Goal: Task Accomplishment & Management: Manage account settings

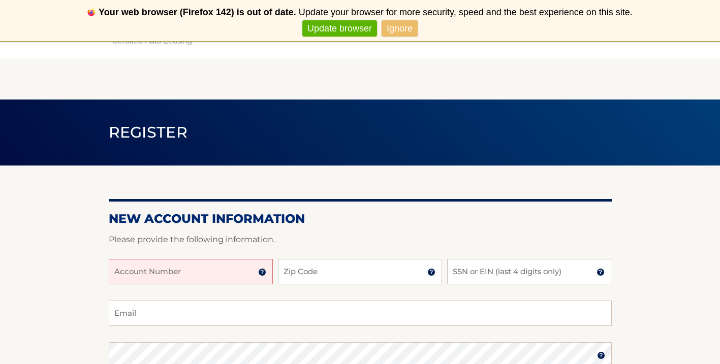
click at [174, 266] on input "Account Number" at bounding box center [191, 271] width 164 height 25
type input "44456031134"
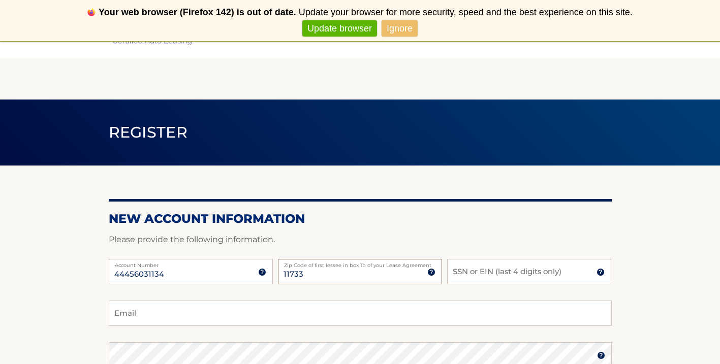
type input "11733"
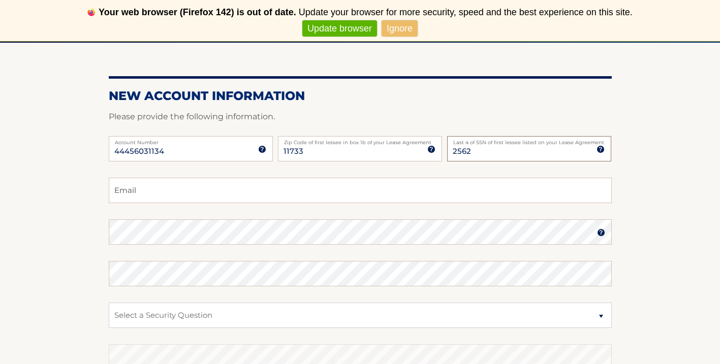
scroll to position [124, 0]
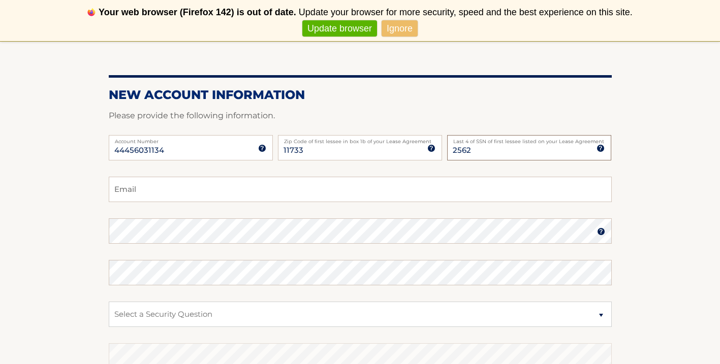
type input "2562"
click at [155, 193] on input "Email" at bounding box center [360, 189] width 503 height 25
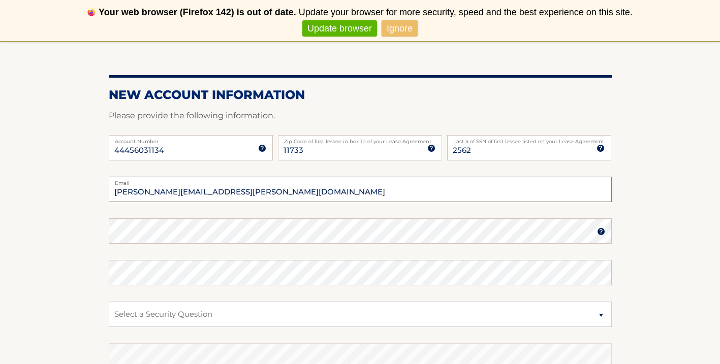
type input "bailey.zampella@gmail.com"
click at [600, 233] on img at bounding box center [601, 232] width 8 height 8
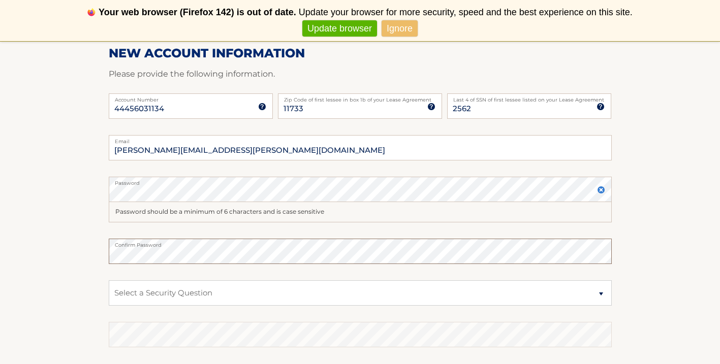
scroll to position [181, 0]
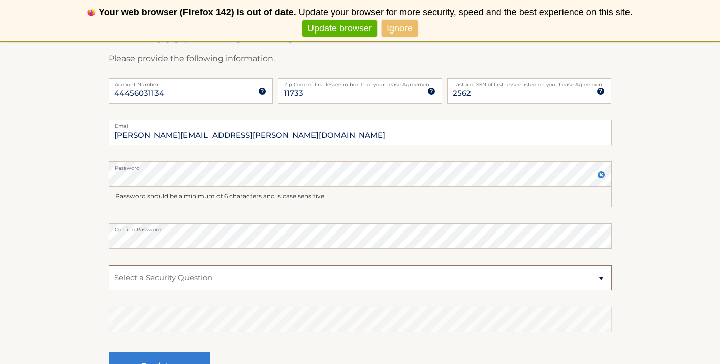
select select "3"
click option "What street did you live on in the third grade?" at bounding box center [0, 0] width 0 height 0
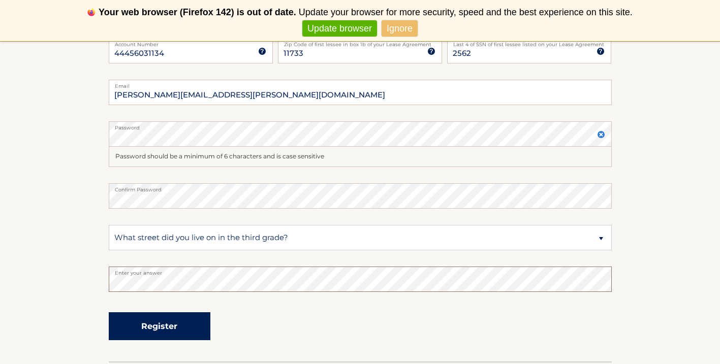
scroll to position [222, 0]
click at [171, 329] on button "Register" at bounding box center [160, 325] width 102 height 28
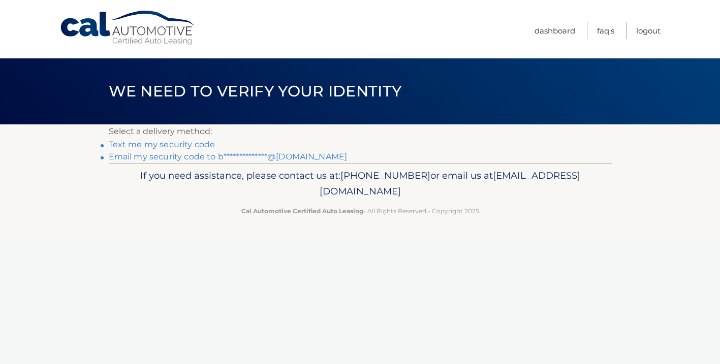
click at [188, 156] on link "**********" at bounding box center [228, 157] width 239 height 10
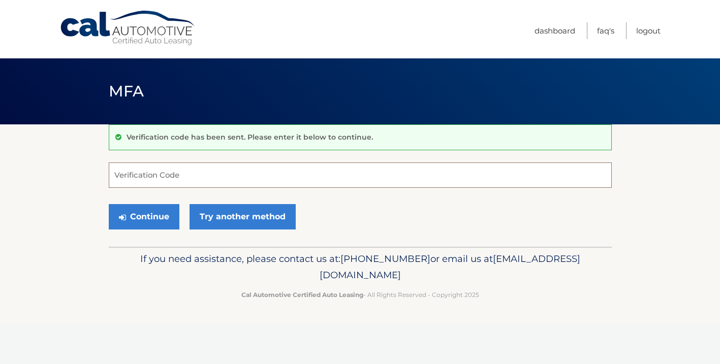
click at [163, 176] on input "Verification Code" at bounding box center [360, 175] width 503 height 25
paste input "558768"
type input "558768"
click at [156, 213] on button "Continue" at bounding box center [144, 216] width 71 height 25
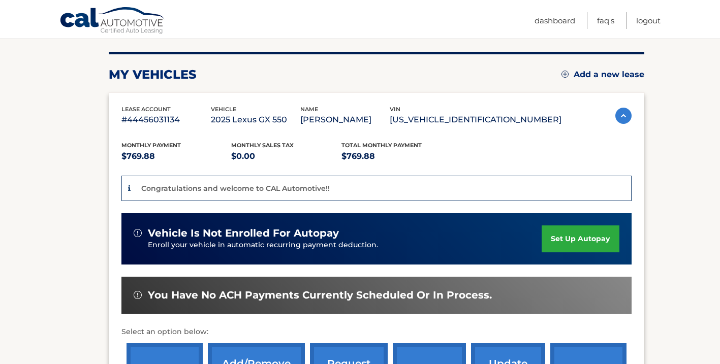
scroll to position [123, 0]
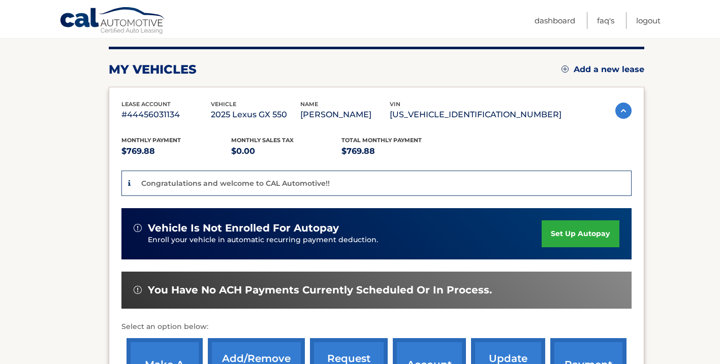
click at [556, 231] on link "set up autopay" at bounding box center [580, 233] width 77 height 27
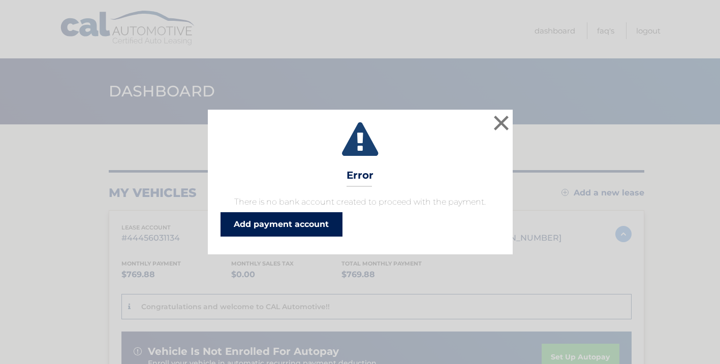
click at [247, 231] on link "Add payment account" at bounding box center [281, 224] width 122 height 24
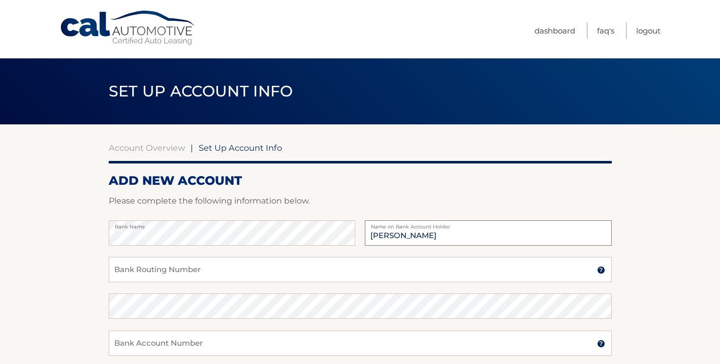
type input "[PERSON_NAME]"
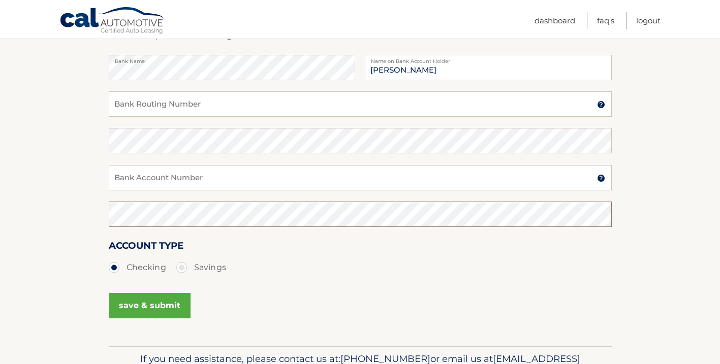
scroll to position [165, 0]
click at [193, 184] on input "Bank Account Number" at bounding box center [360, 178] width 503 height 25
type input "7123548864"
click at [170, 115] on input "Bank Routing Number" at bounding box center [360, 104] width 503 height 25
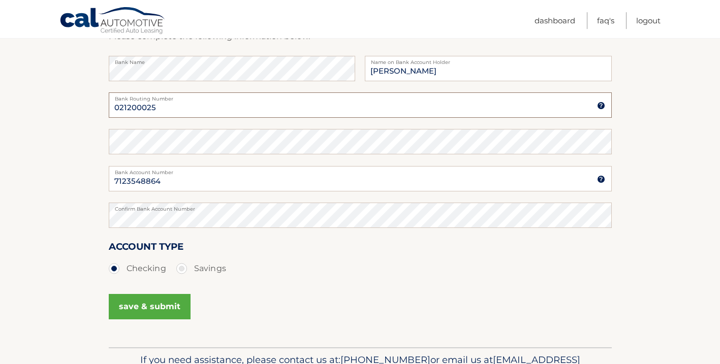
type input "021200025"
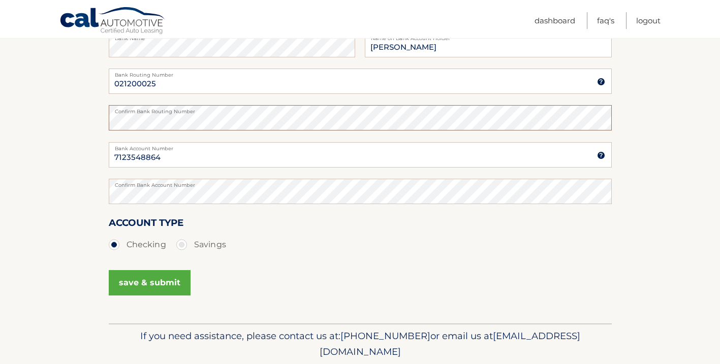
scroll to position [193, 0]
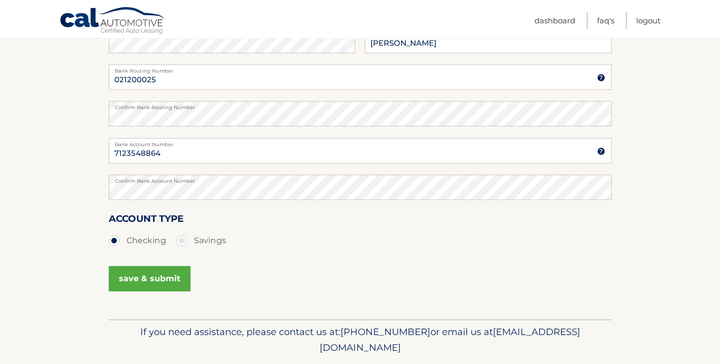
click at [148, 277] on button "save & submit" at bounding box center [150, 278] width 82 height 25
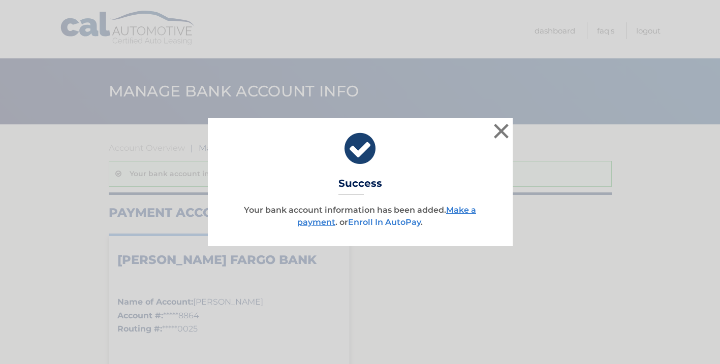
click at [406, 221] on link "Enroll In AutoPay" at bounding box center [384, 222] width 73 height 10
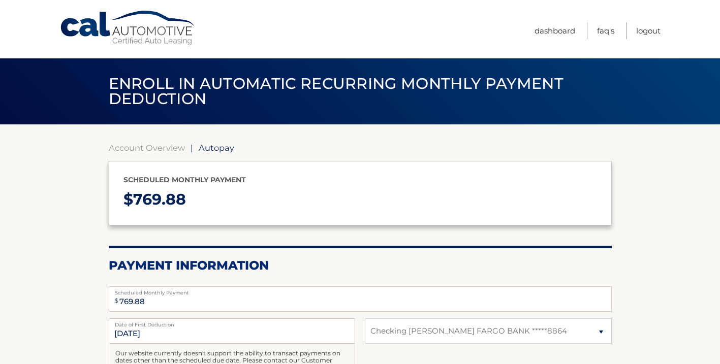
select select "ZDVhOTg1N2UtODk2Zi00OGNmLTg0OTgtMjExNjdhYjkyZGYy"
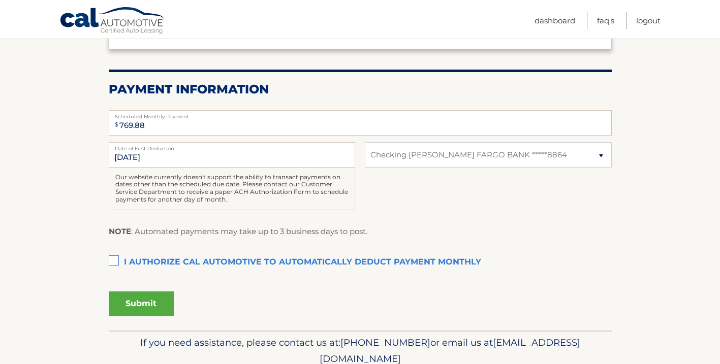
scroll to position [177, 0]
click at [114, 264] on label "I authorize cal automotive to automatically deduct payment monthly This checkbo…" at bounding box center [360, 262] width 503 height 20
click at [0, 0] on input "I authorize cal automotive to automatically deduct payment monthly This checkbo…" at bounding box center [0, 0] width 0 height 0
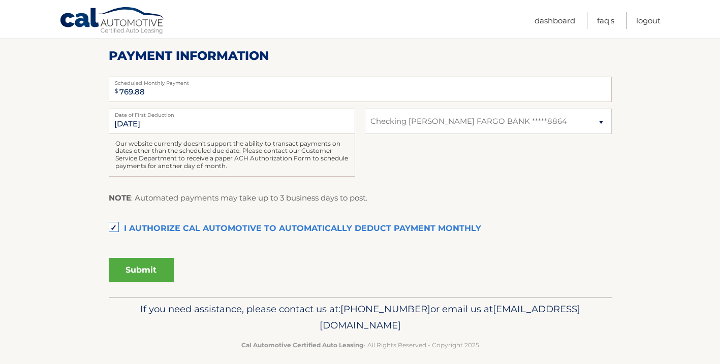
scroll to position [220, 0]
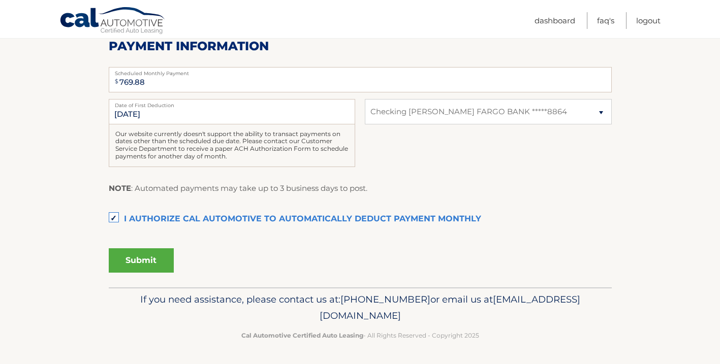
click at [144, 254] on button "Submit" at bounding box center [141, 260] width 65 height 24
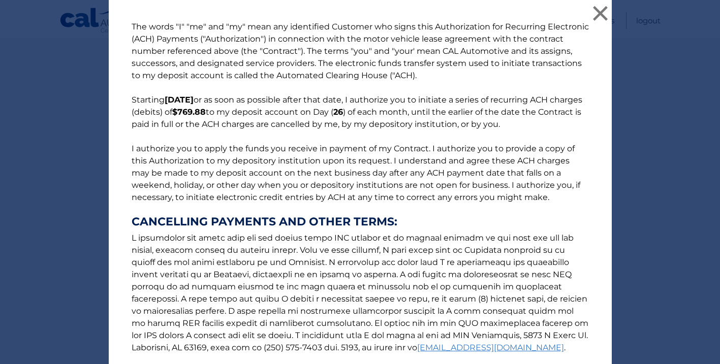
scroll to position [116, 0]
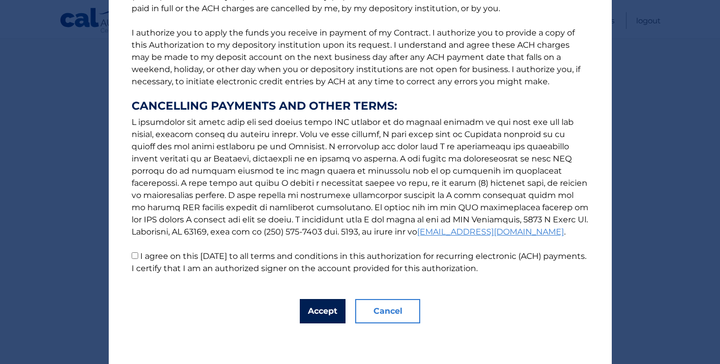
click at [324, 312] on button "Accept" at bounding box center [323, 311] width 46 height 24
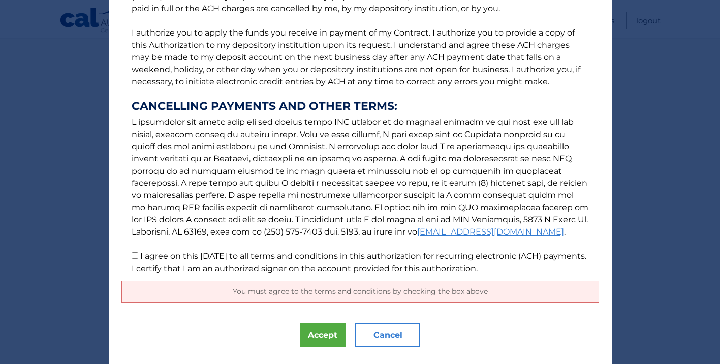
click at [136, 256] on input "I agree on this 10/15/2025 to all terms and conditions in this authorization fo…" at bounding box center [135, 255] width 7 height 7
checkbox input "true"
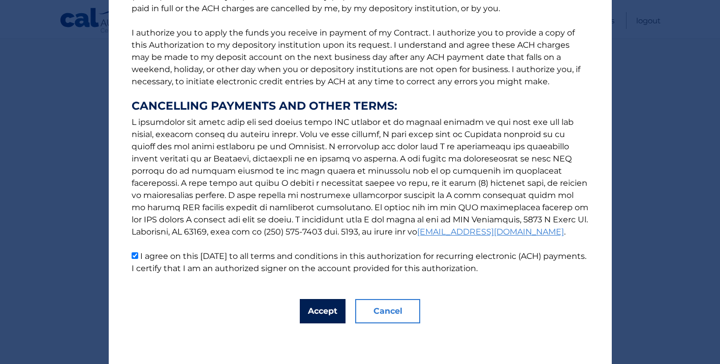
click at [315, 310] on button "Accept" at bounding box center [323, 311] width 46 height 24
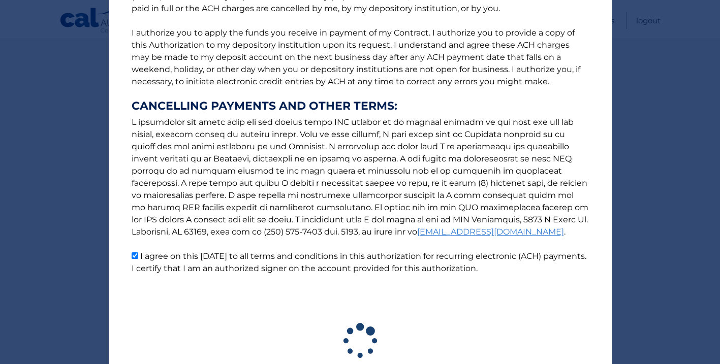
scroll to position [192, 0]
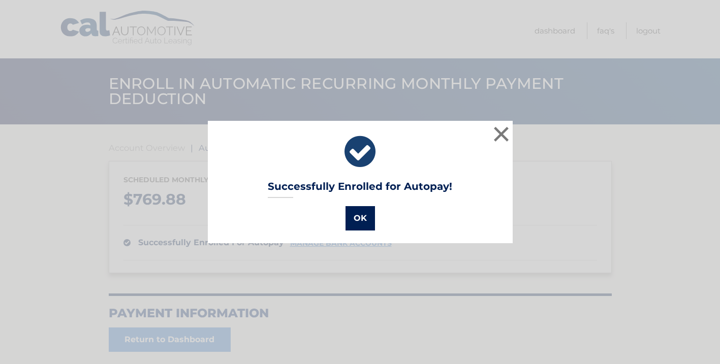
click at [364, 222] on button "OK" at bounding box center [359, 218] width 29 height 24
